Goal: Connect with others: Connect with others

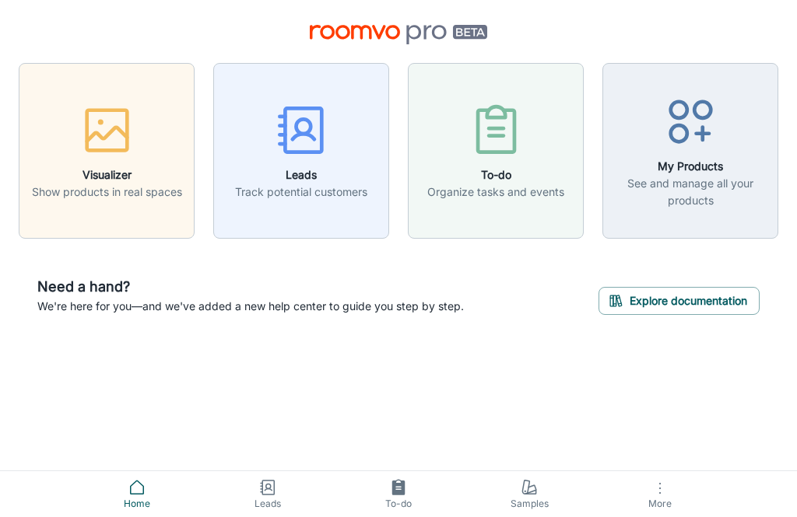
click at [294, 162] on div "button" at bounding box center [301, 133] width 132 height 65
click at [685, 133] on circle "button" at bounding box center [678, 133] width 16 height 16
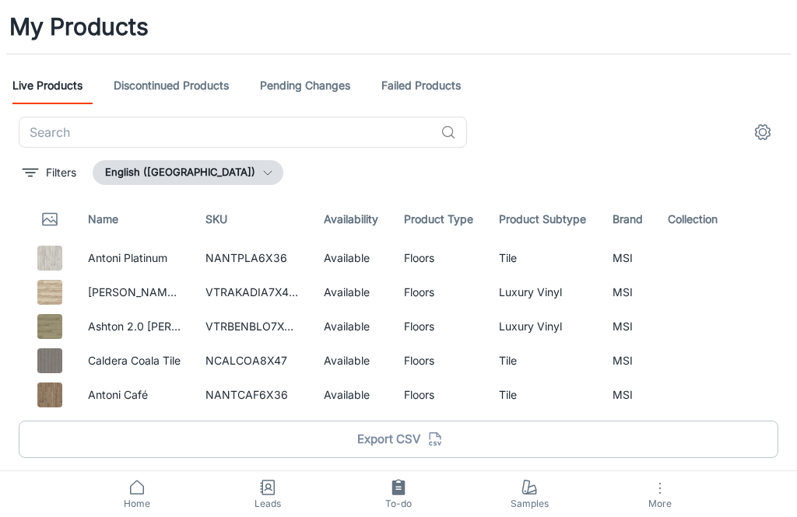
click at [220, 179] on button "English ([GEOGRAPHIC_DATA])" at bounding box center [188, 172] width 191 height 25
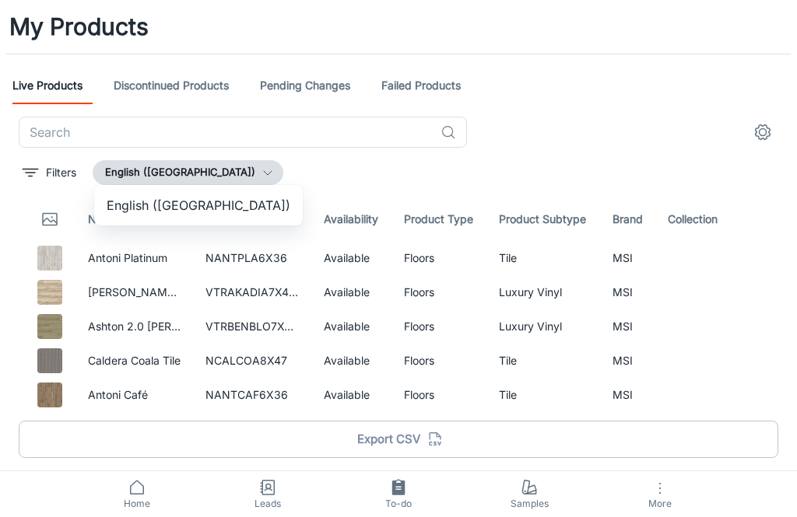
click at [147, 165] on div at bounding box center [398, 258] width 797 height 517
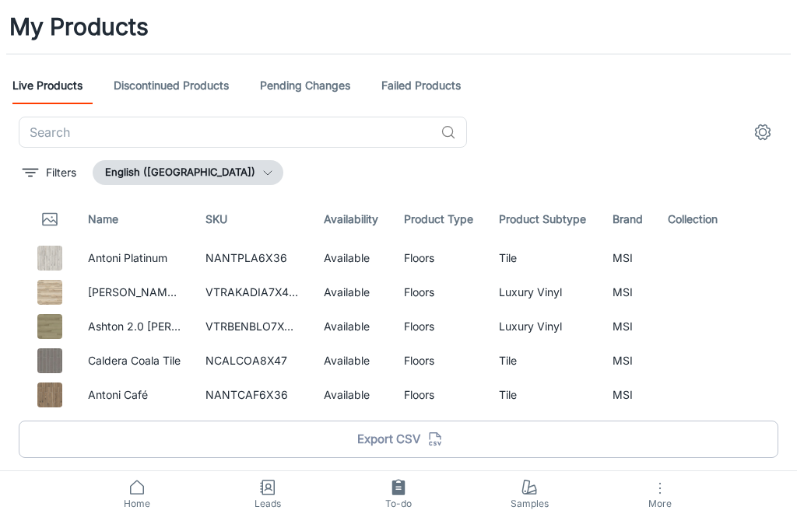
click at [44, 176] on button "Filters" at bounding box center [49, 172] width 61 height 25
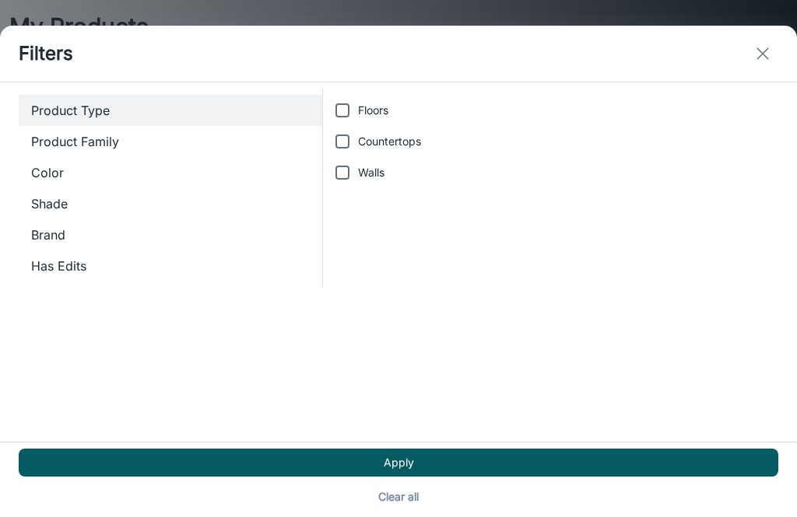
click at [51, 132] on span "Product Family" at bounding box center [170, 141] width 279 height 19
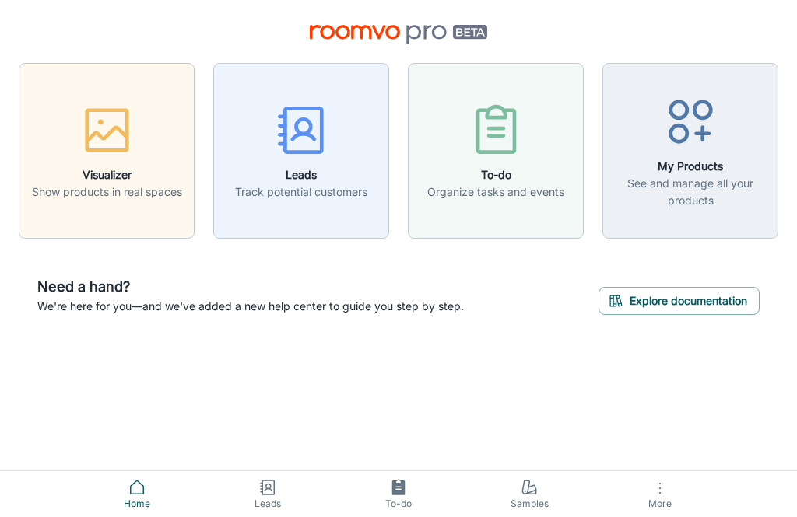
click at [684, 103] on circle "button" at bounding box center [678, 110] width 16 height 16
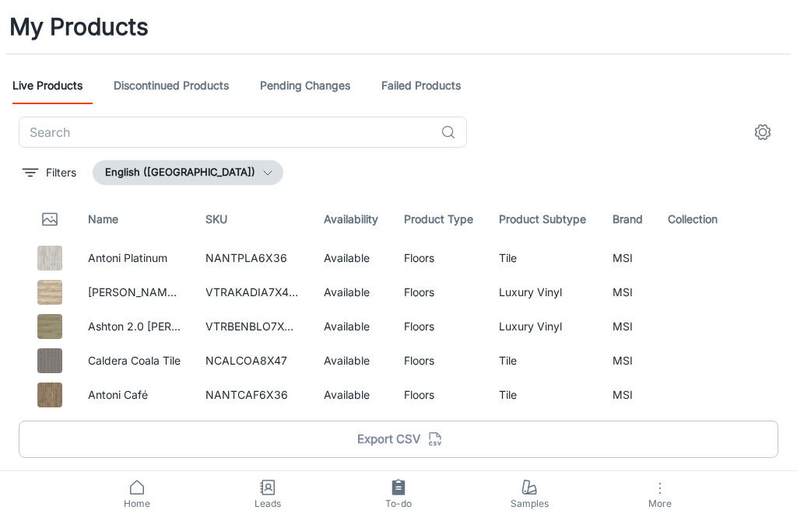
click at [150, 87] on link "Discontinued Products" at bounding box center [171, 85] width 115 height 37
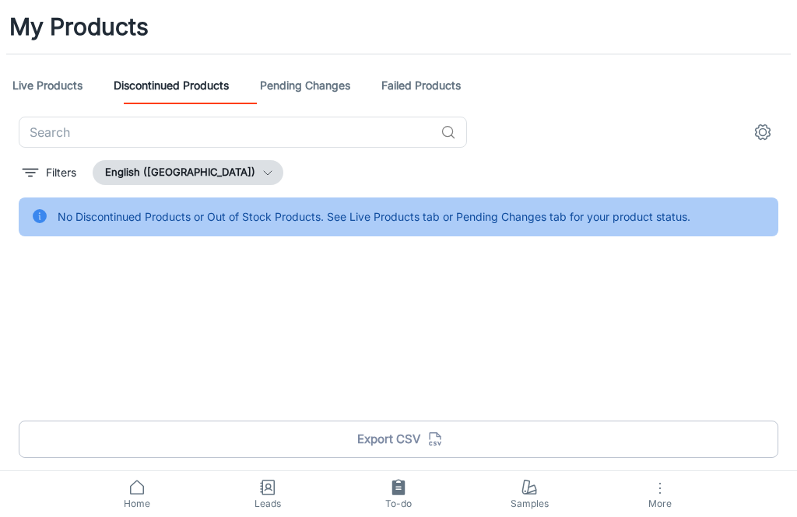
click at [317, 85] on link "Pending Changes" at bounding box center [305, 85] width 90 height 37
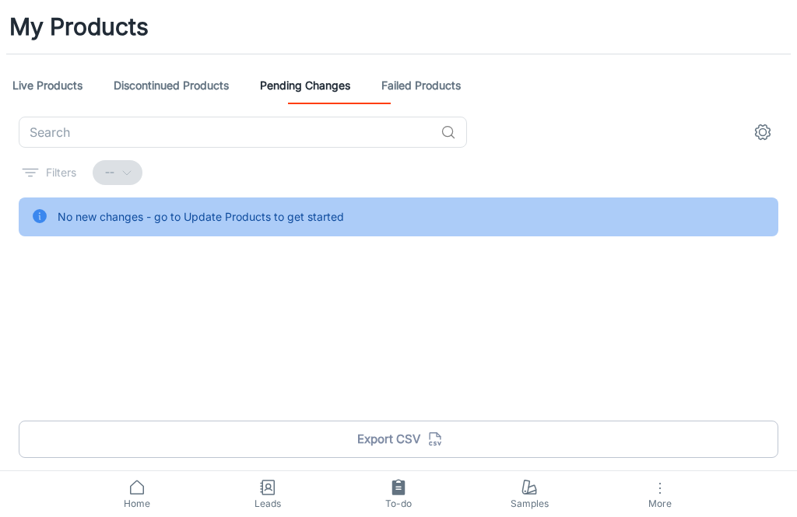
click at [35, 86] on link "Live Products" at bounding box center [47, 85] width 70 height 37
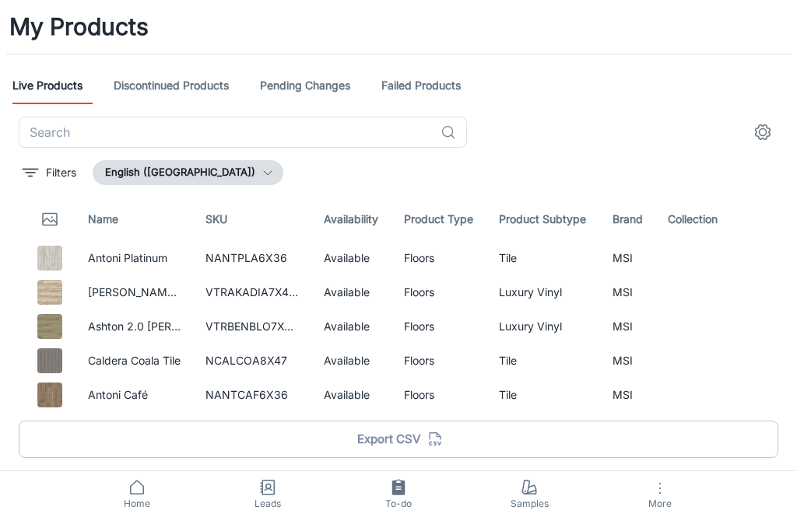
click at [41, 168] on button "Filters" at bounding box center [49, 172] width 61 height 25
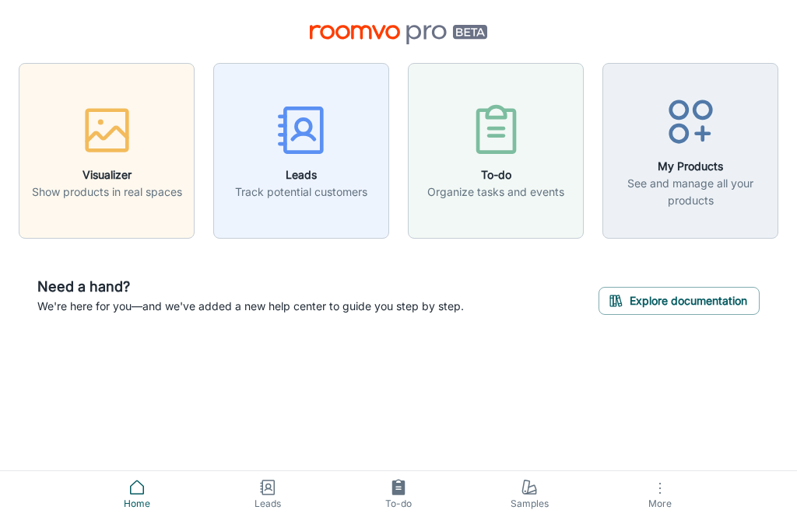
click at [685, 127] on circle "button" at bounding box center [678, 133] width 16 height 16
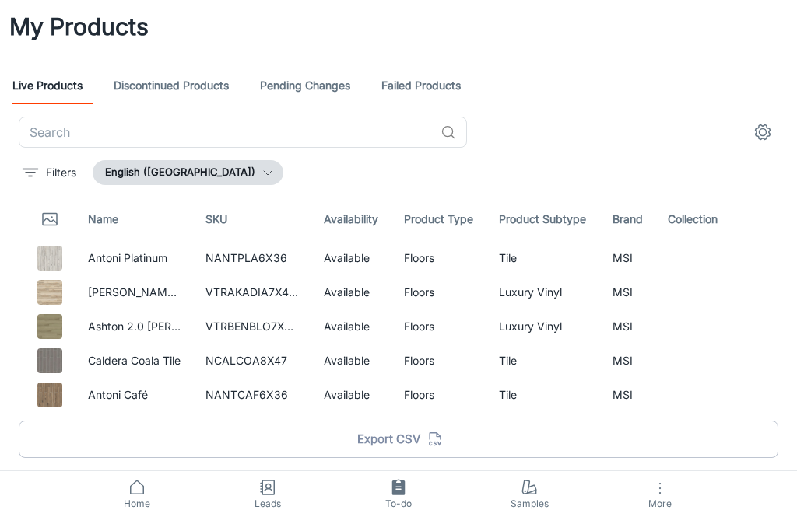
click at [136, 504] on span "Home" at bounding box center [137, 504] width 112 height 14
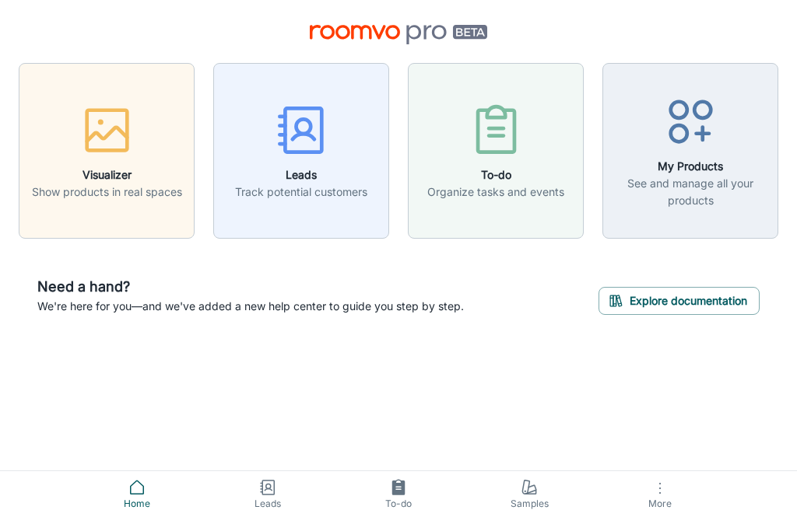
click at [618, 454] on div "Visualizer Show products in real spaces Leads Track potential customers To-do O…" at bounding box center [398, 258] width 797 height 517
click at [646, 503] on span "More" at bounding box center [660, 504] width 112 height 12
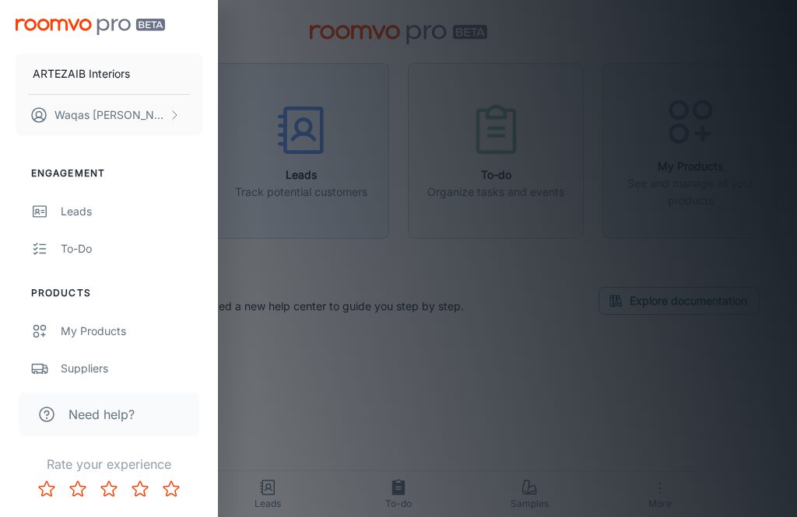
click at [55, 363] on link "Suppliers" at bounding box center [109, 368] width 218 height 37
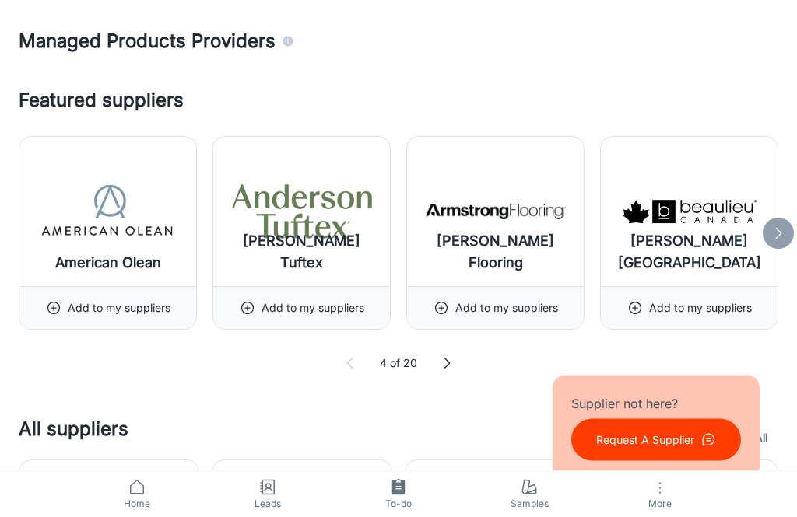
scroll to position [530, 0]
click at [64, 317] on div "Add to my suppliers" at bounding box center [108, 307] width 124 height 42
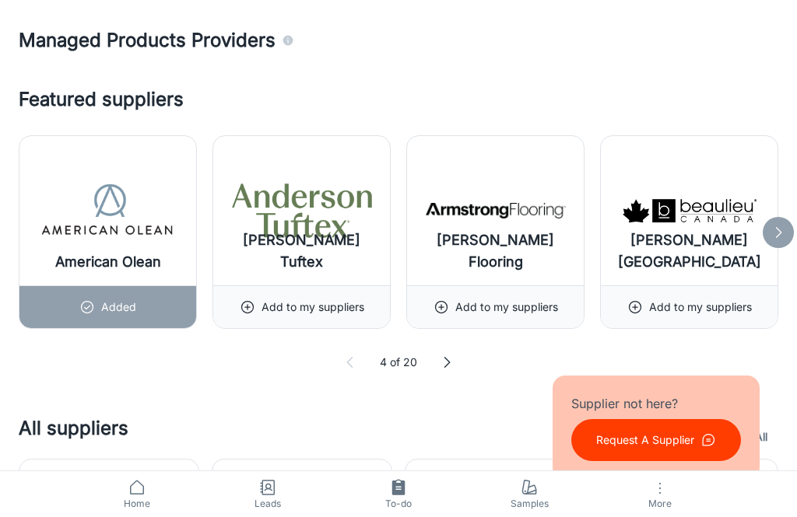
click at [445, 363] on icon at bounding box center [447, 363] width 16 height 16
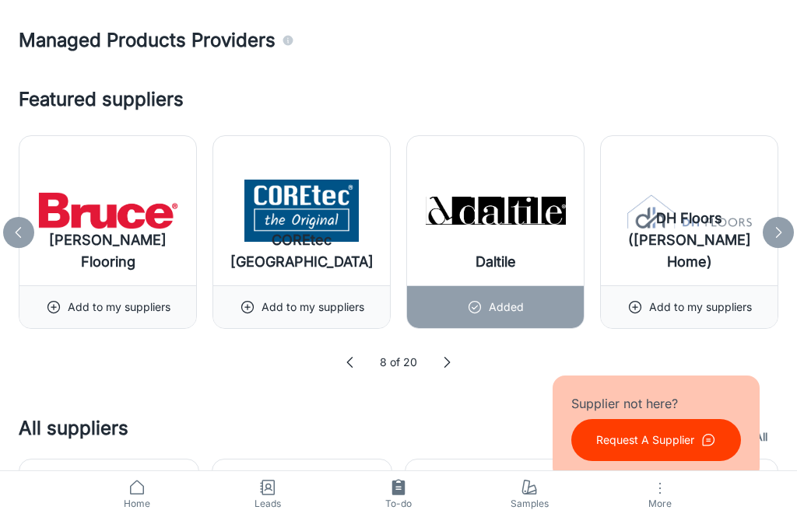
click at [449, 369] on icon at bounding box center [447, 363] width 16 height 16
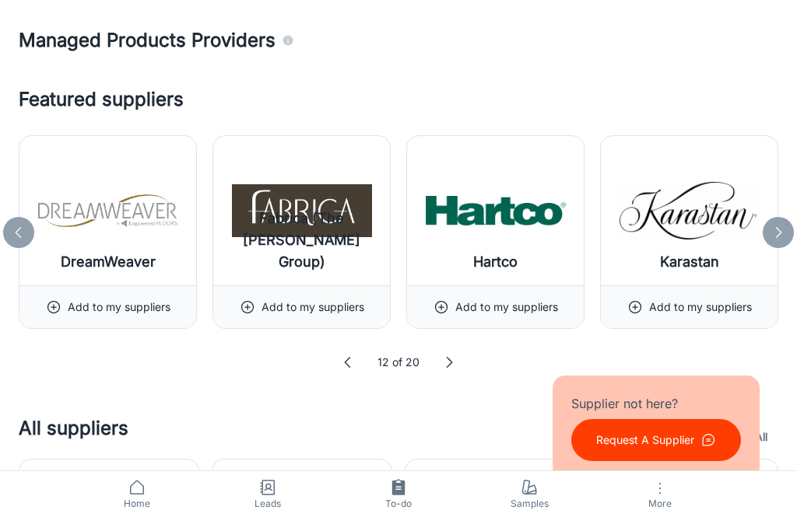
click at [464, 362] on div "12 of 20" at bounding box center [398, 362] width 759 height 17
click at [446, 366] on icon at bounding box center [449, 363] width 16 height 16
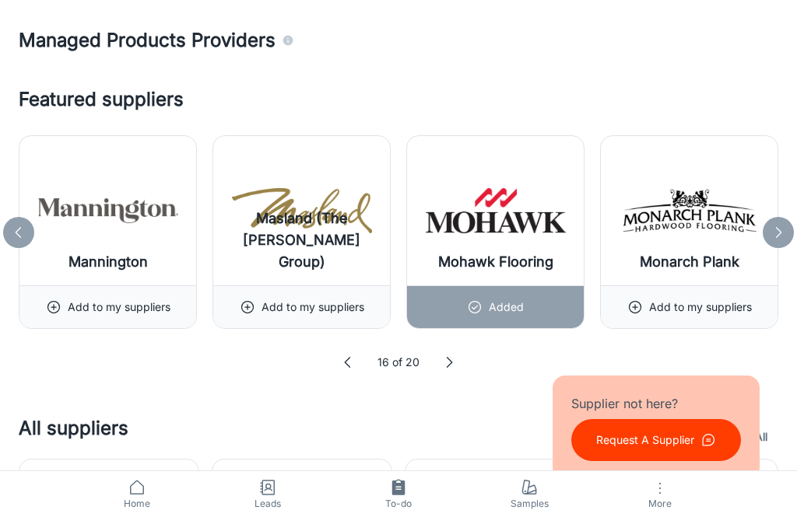
click at [447, 368] on icon at bounding box center [449, 363] width 16 height 16
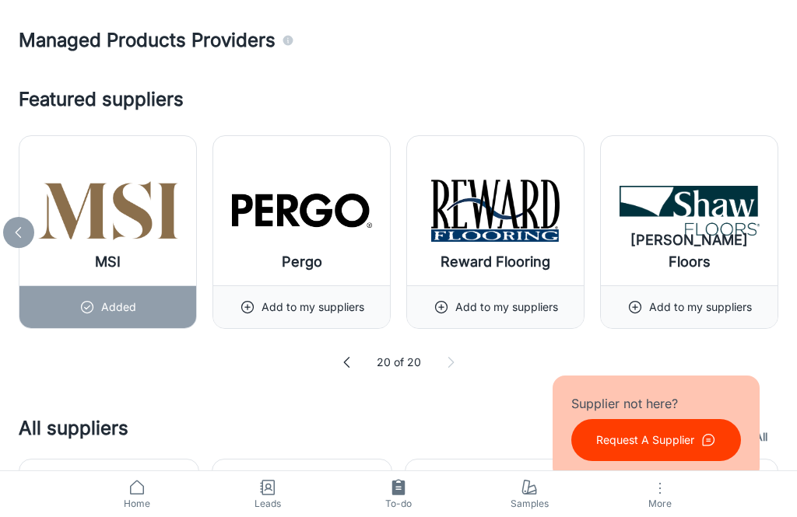
click at [454, 362] on icon at bounding box center [451, 363] width 16 height 16
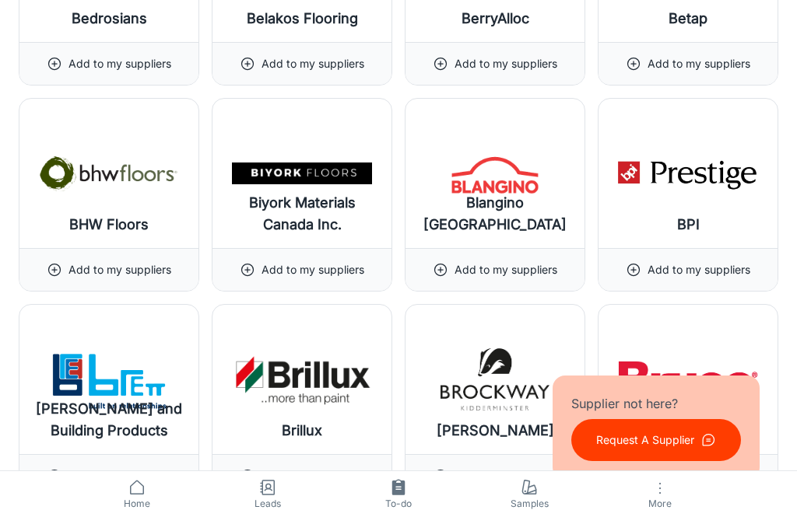
scroll to position [3159, 0]
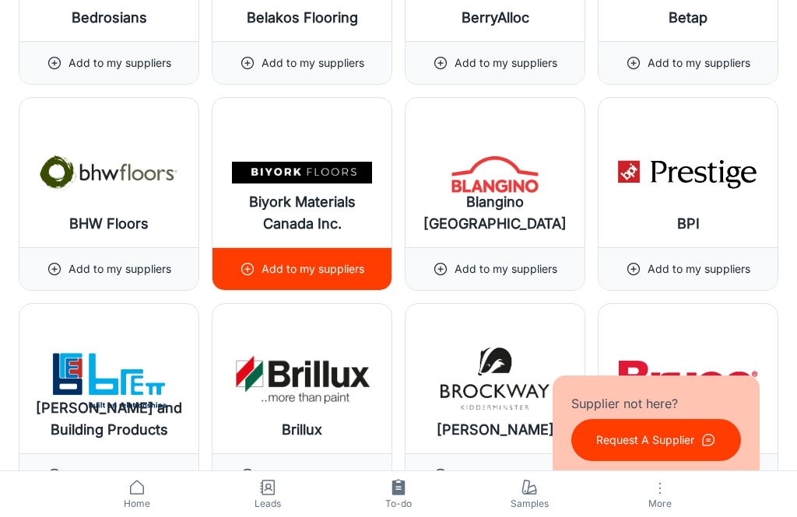
click at [268, 272] on p "Add to my suppliers" at bounding box center [312, 269] width 103 height 17
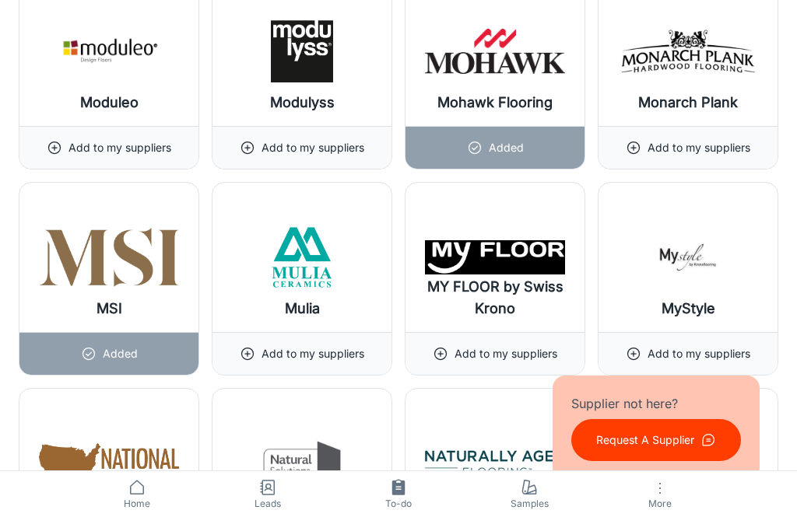
scroll to position [13173, 0]
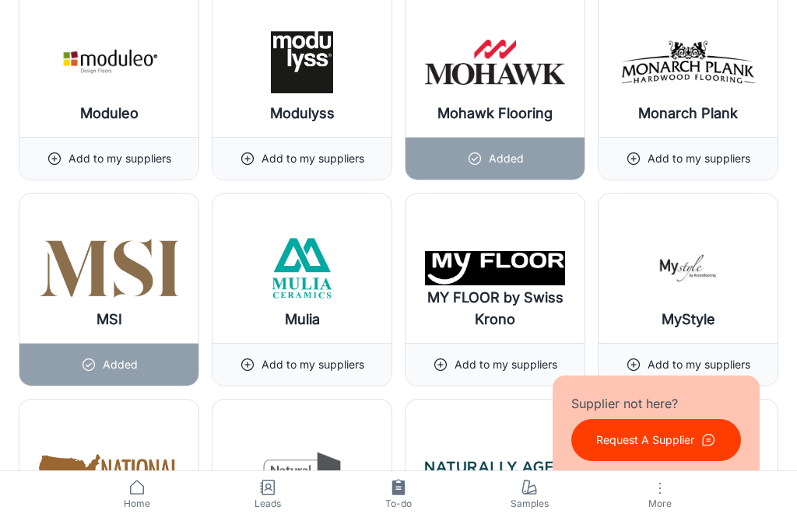
click at [489, 162] on p "Added" at bounding box center [506, 158] width 35 height 17
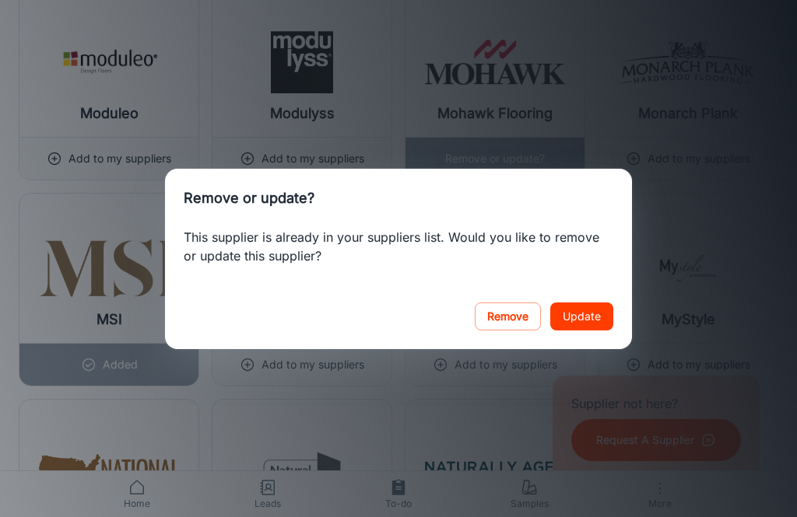
click at [507, 304] on button "Remove" at bounding box center [508, 317] width 66 height 28
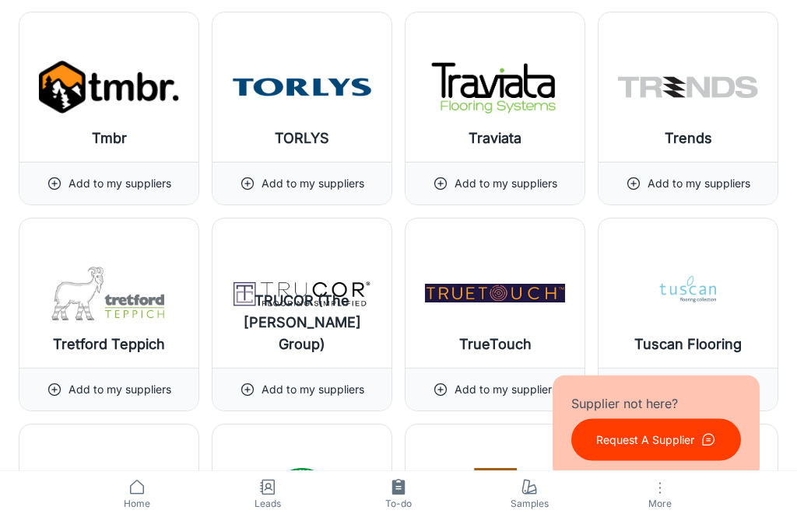
scroll to position [17676, 0]
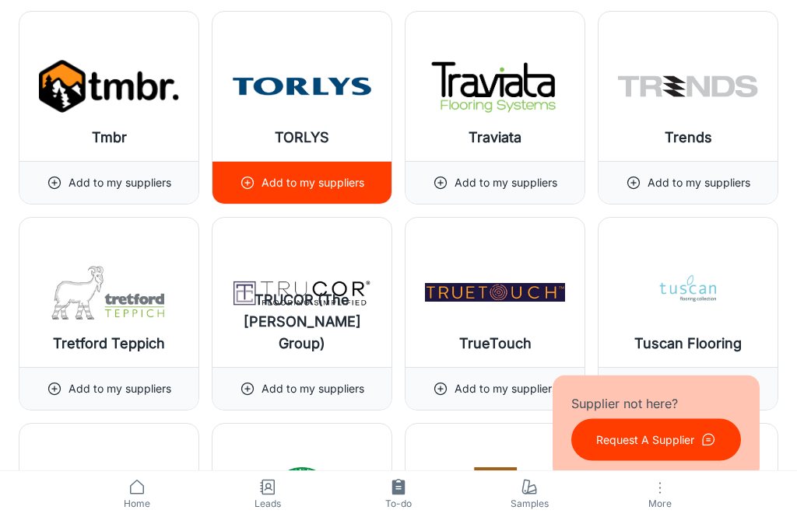
click at [288, 192] on div "Add to my suppliers" at bounding box center [302, 184] width 124 height 42
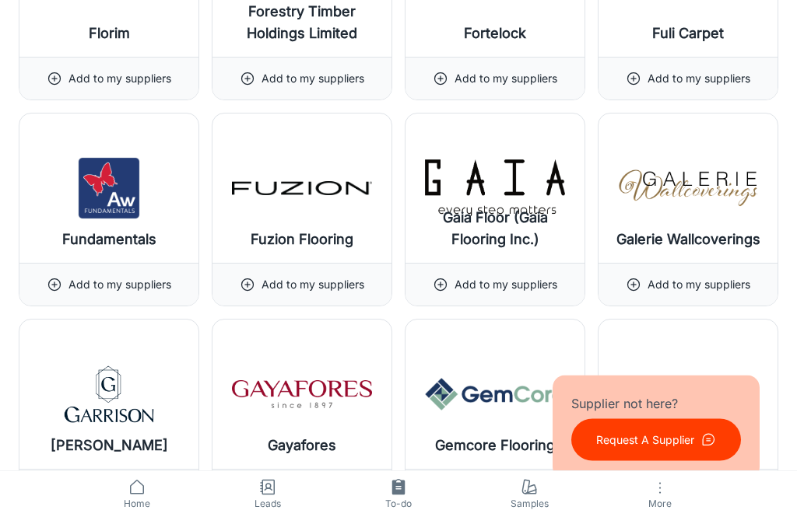
scroll to position [8099, 0]
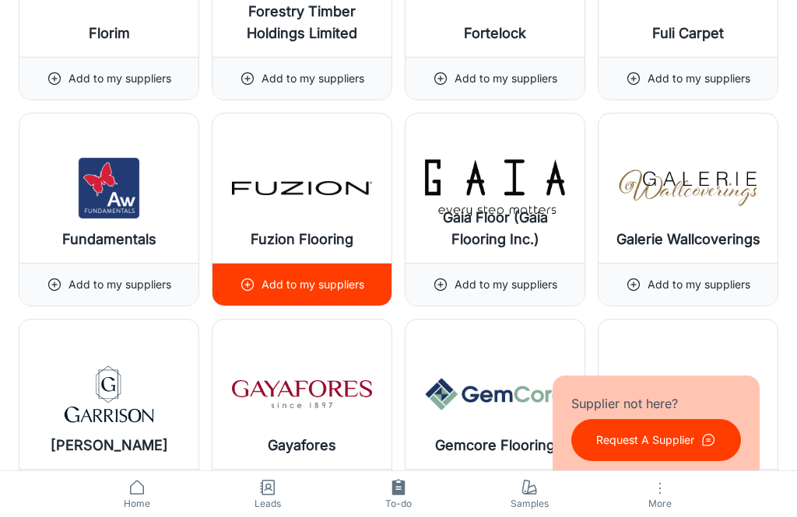
click at [264, 289] on p "Add to my suppliers" at bounding box center [312, 284] width 103 height 17
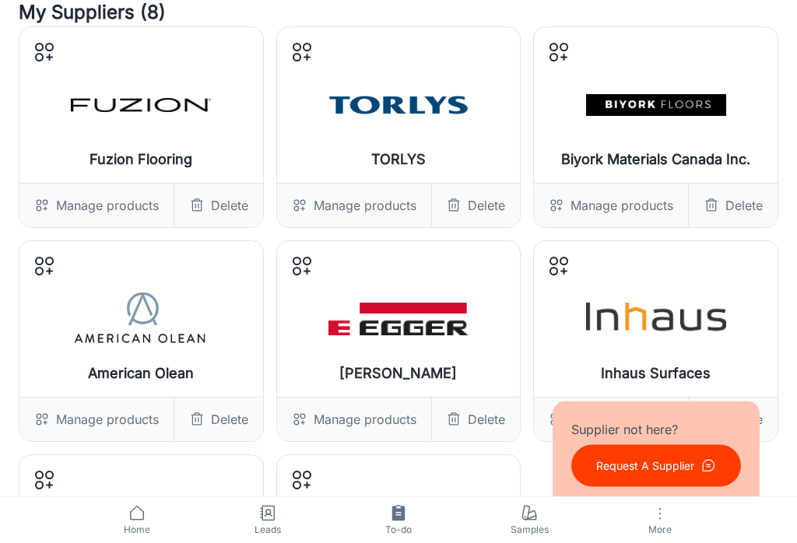
scroll to position [0, 0]
